Goal: Task Accomplishment & Management: Complete application form

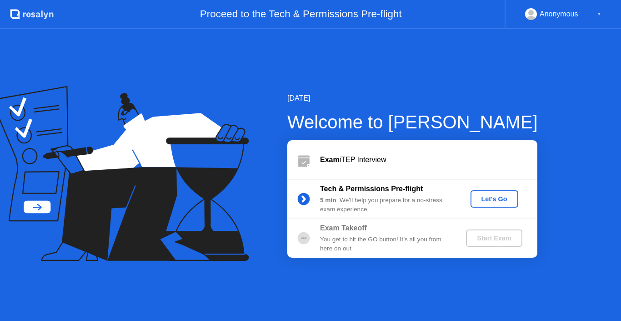
click at [479, 199] on div "Let's Go" at bounding box center [495, 198] width 40 height 7
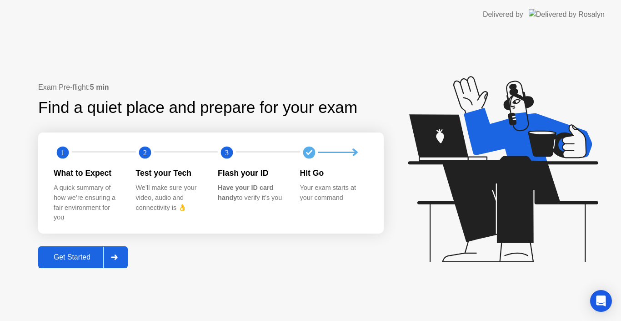
click at [121, 261] on div at bounding box center [114, 257] width 22 height 21
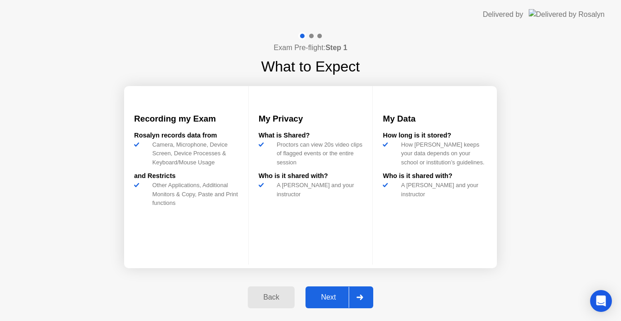
click at [338, 294] on div "Next" at bounding box center [328, 297] width 40 height 8
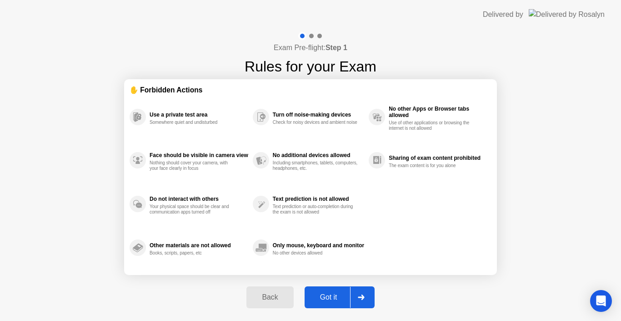
click at [338, 294] on div "Got it" at bounding box center [329, 297] width 43 height 8
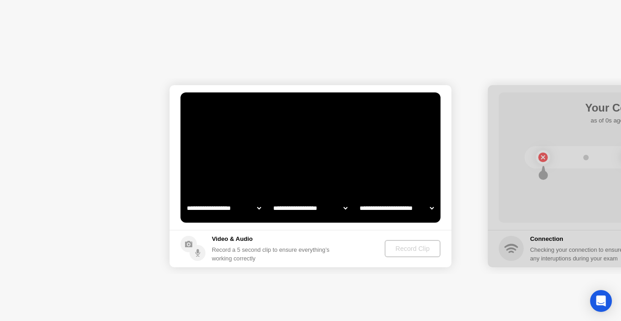
select select "**********"
select select "*******"
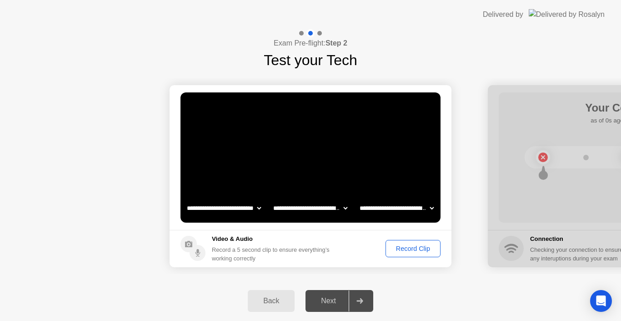
click at [415, 252] on div "Record Clip" at bounding box center [413, 248] width 49 height 7
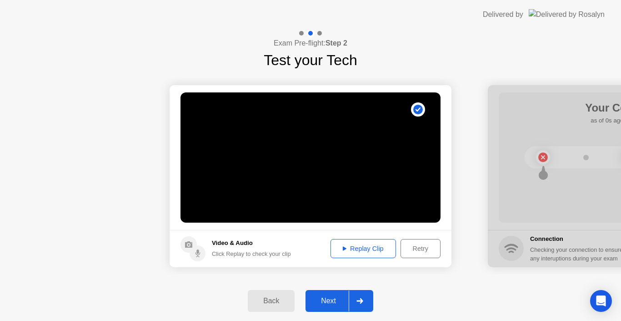
click at [351, 249] on div "Replay Clip" at bounding box center [363, 248] width 59 height 7
click at [322, 307] on button "Next" at bounding box center [340, 301] width 68 height 22
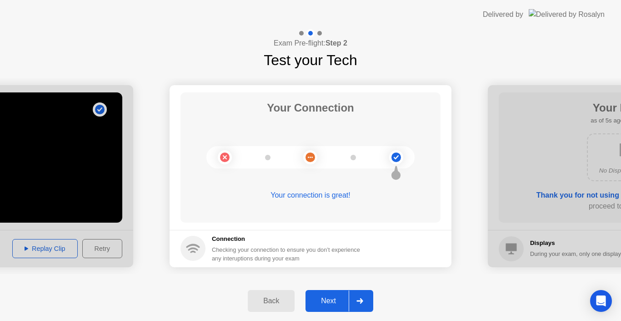
click at [339, 301] on div "Next" at bounding box center [328, 301] width 40 height 8
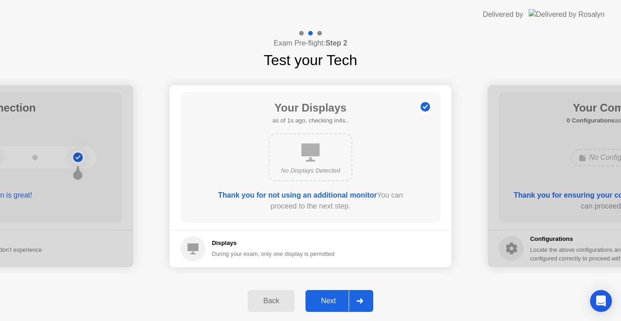
click at [339, 301] on div "Next" at bounding box center [328, 301] width 40 height 8
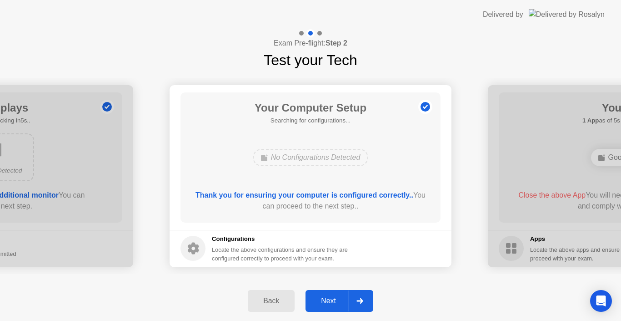
click at [339, 301] on div "Next" at bounding box center [328, 301] width 40 height 8
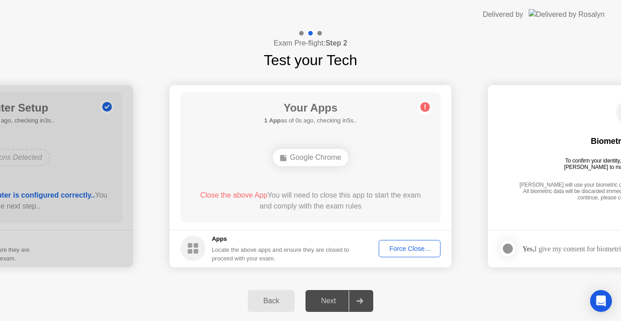
click at [404, 255] on button "Force Close..." at bounding box center [410, 248] width 62 height 17
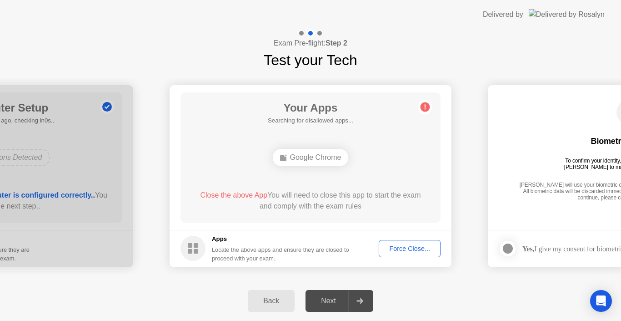
click at [396, 242] on button "Force Close..." at bounding box center [410, 248] width 62 height 17
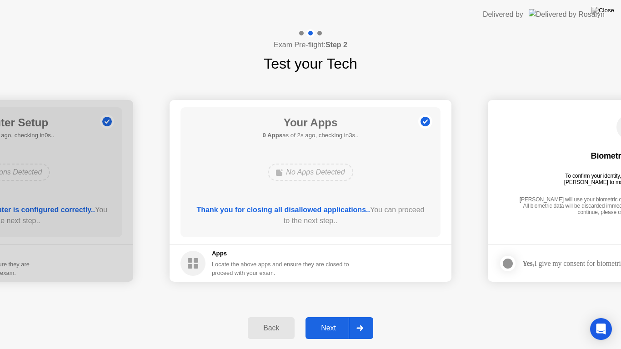
click at [352, 320] on div at bounding box center [360, 328] width 22 height 21
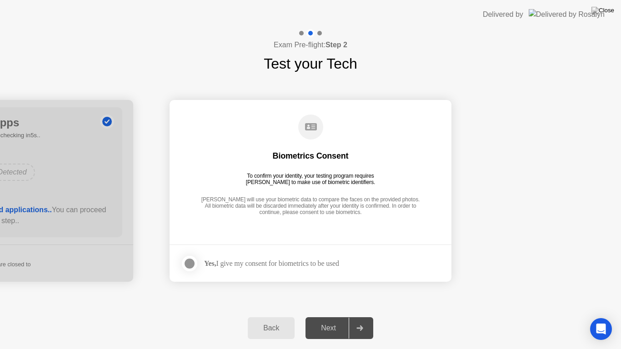
click at [352, 320] on div at bounding box center [360, 328] width 22 height 21
click at [278, 263] on div "Yes, I give my consent for biometrics to be used" at bounding box center [271, 263] width 135 height 9
click at [174, 265] on footer "Yes, I give my consent for biometrics to be used" at bounding box center [311, 263] width 282 height 37
click at [187, 264] on div at bounding box center [189, 263] width 11 height 11
click at [337, 319] on button "Next" at bounding box center [340, 329] width 68 height 22
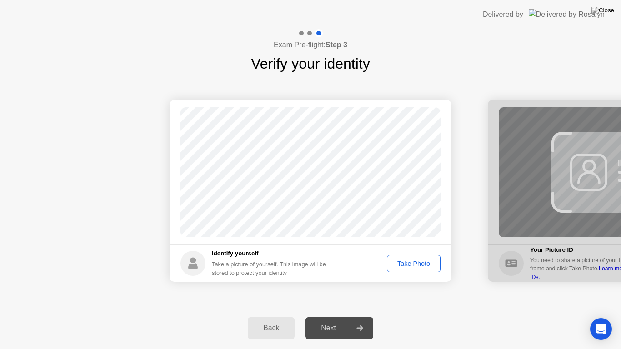
click at [421, 267] on div "Take Photo" at bounding box center [413, 263] width 47 height 7
click at [423, 264] on div "Retake" at bounding box center [419, 263] width 35 height 7
click at [423, 264] on div "Take Photo" at bounding box center [413, 263] width 47 height 7
click at [423, 264] on div "Retake" at bounding box center [419, 263] width 35 height 7
click at [423, 264] on div "Take Photo" at bounding box center [413, 263] width 47 height 7
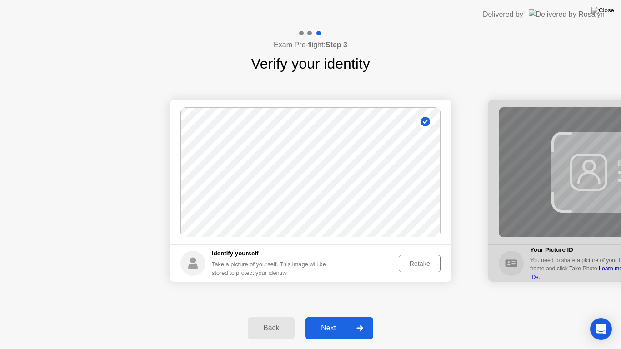
click at [423, 264] on div "Retake" at bounding box center [419, 263] width 35 height 7
click at [423, 264] on div "Take Photo" at bounding box center [413, 263] width 47 height 7
click at [343, 320] on div "Next" at bounding box center [328, 328] width 40 height 8
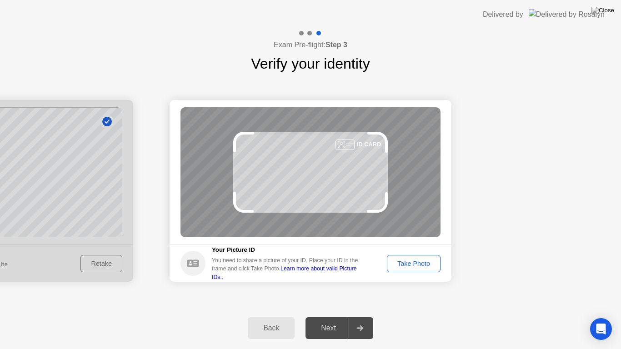
click at [404, 263] on div "Take Photo" at bounding box center [413, 263] width 47 height 7
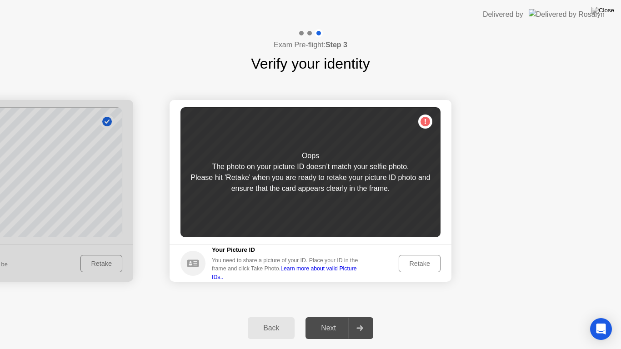
click at [422, 268] on div "Retake" at bounding box center [419, 263] width 35 height 7
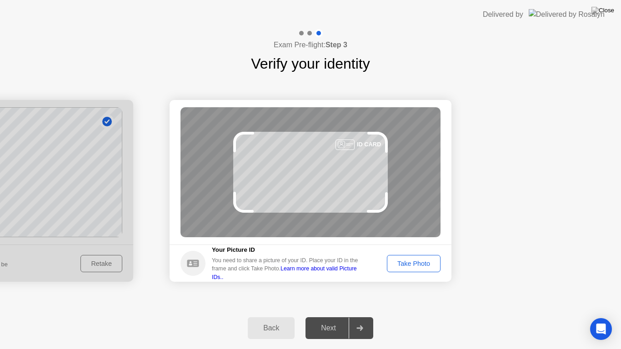
click at [422, 268] on div "Take Photo" at bounding box center [413, 263] width 47 height 7
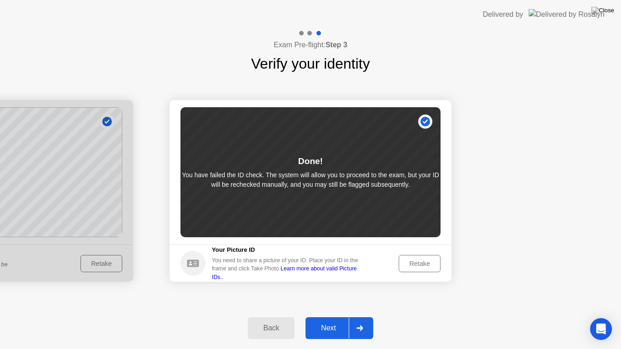
click at [343, 320] on button "Next" at bounding box center [340, 329] width 68 height 22
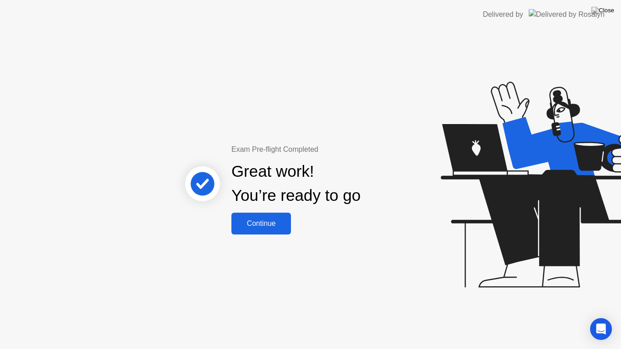
click at [249, 222] on div "Continue" at bounding box center [261, 224] width 54 height 8
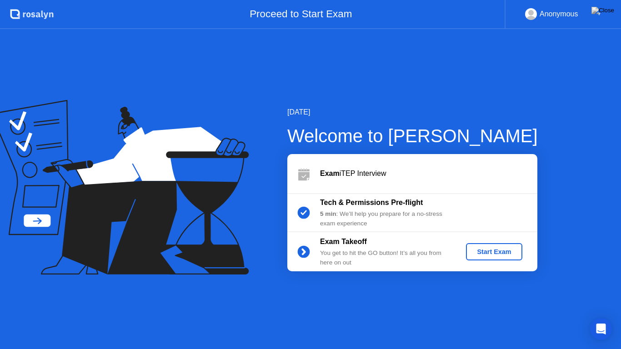
click at [505, 261] on div "Exam Takeoff You get to hit the GO button! It’s all you from here on out Start …" at bounding box center [413, 251] width 250 height 39
click at [494, 248] on div "Start Exam" at bounding box center [494, 251] width 49 height 7
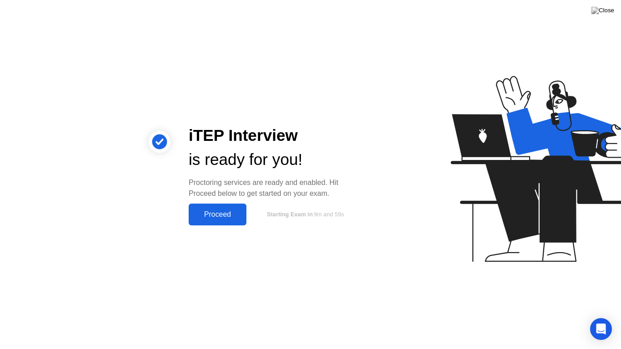
click at [212, 212] on div "Proceed" at bounding box center [218, 215] width 52 height 8
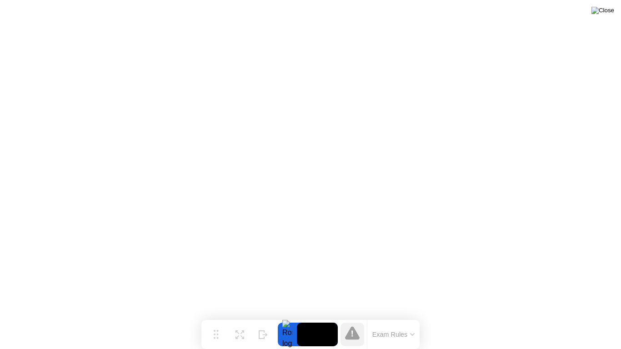
click at [608, 9] on img at bounding box center [603, 10] width 23 height 7
click at [385, 320] on button "Exam Rules" at bounding box center [394, 335] width 48 height 8
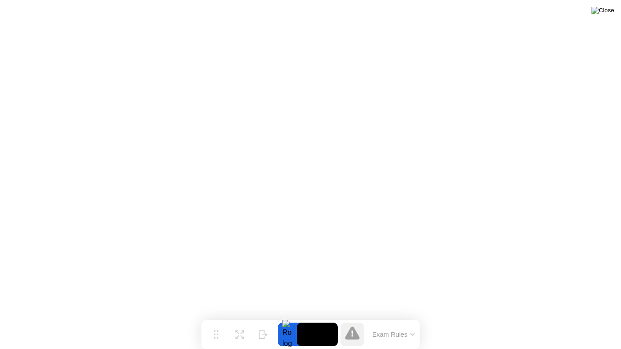
click at [606, 10] on img at bounding box center [603, 10] width 23 height 7
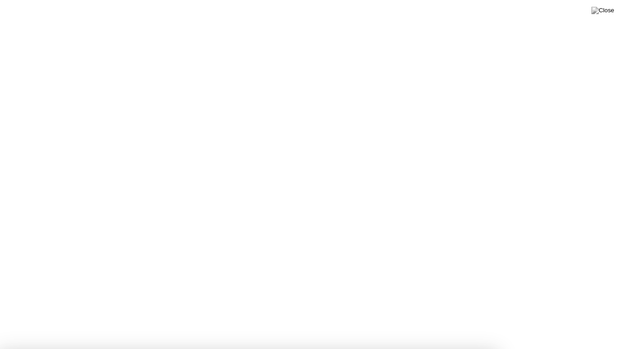
click at [612, 10] on img at bounding box center [603, 10] width 23 height 7
